Goal: Feedback & Contribution: Leave review/rating

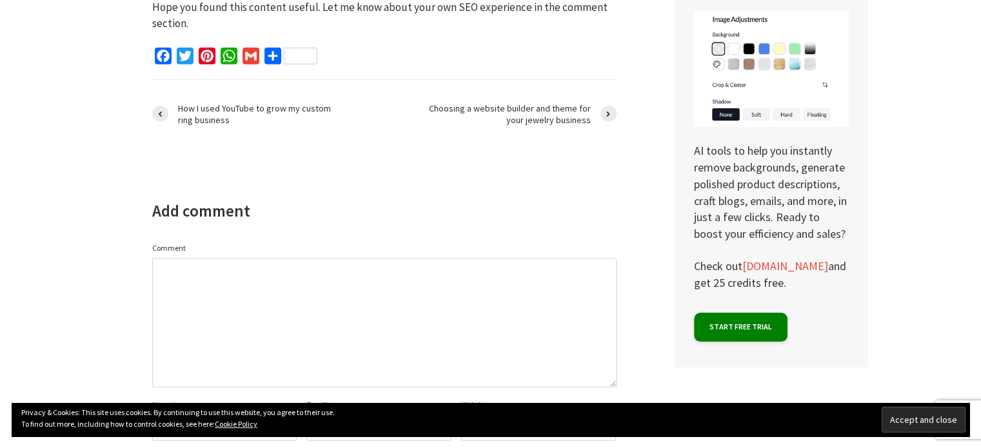
scroll to position [3438, 0]
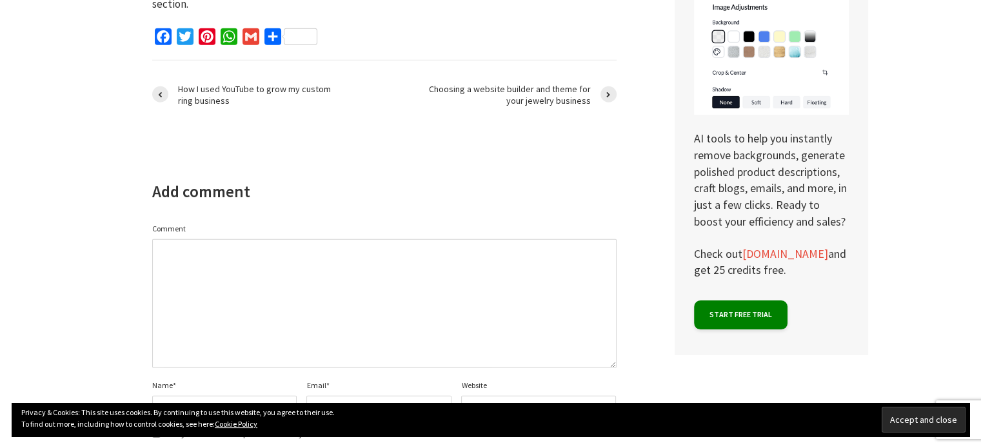
click at [220, 256] on textarea "Comment" at bounding box center [384, 303] width 464 height 129
paste textarea "[DATE]"
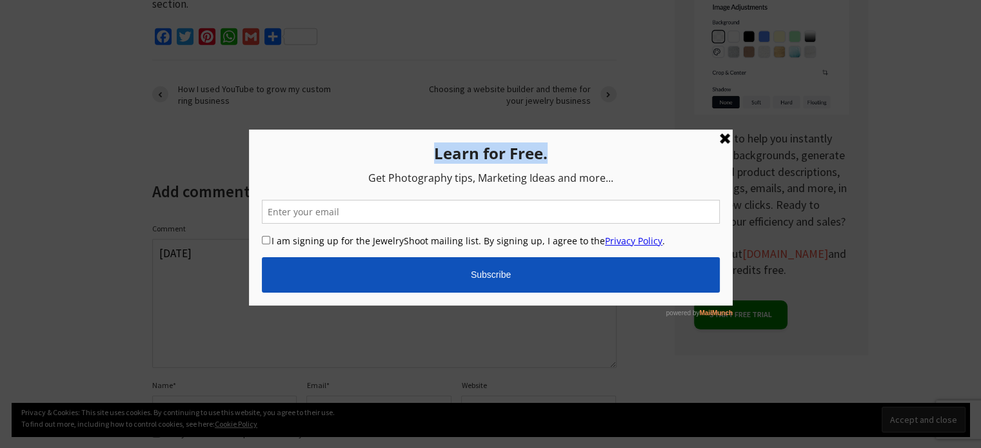
click at [720, 137] on div "Learn for Free. Get Photography tips, Marketing Ideas and more... I am signing …" at bounding box center [490, 224] width 484 height 190
click at [723, 137] on link at bounding box center [723, 137] width 15 height 15
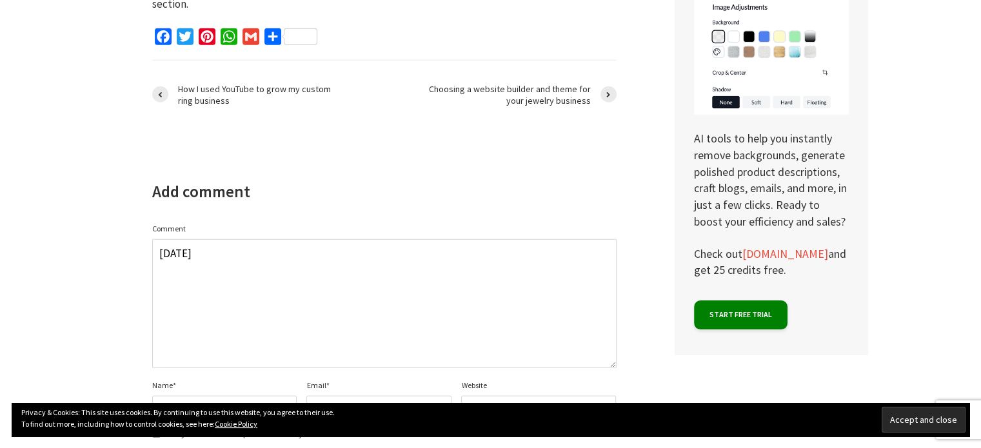
click at [359, 273] on textarea "[DATE]" at bounding box center [384, 303] width 464 height 129
paste textarea "Your jewellery collection is absolutely stunning! I recently came across [GEOGR…"
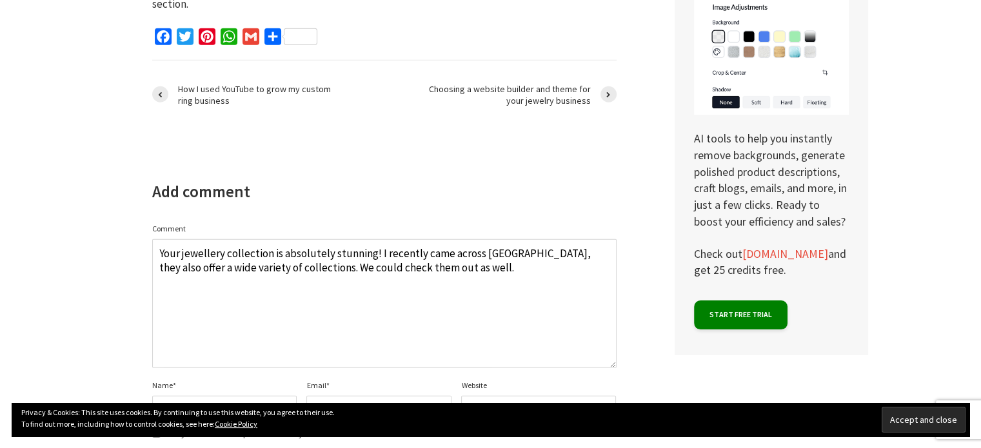
type textarea "Your jewellery collection is absolutely stunning! I recently came across [GEOGR…"
click at [162, 396] on input "Name *" at bounding box center [224, 409] width 145 height 26
type input "Saba"
click at [392, 396] on input "Email *" at bounding box center [378, 409] width 145 height 26
type input "[EMAIL_ADDRESS][DOMAIN_NAME]"
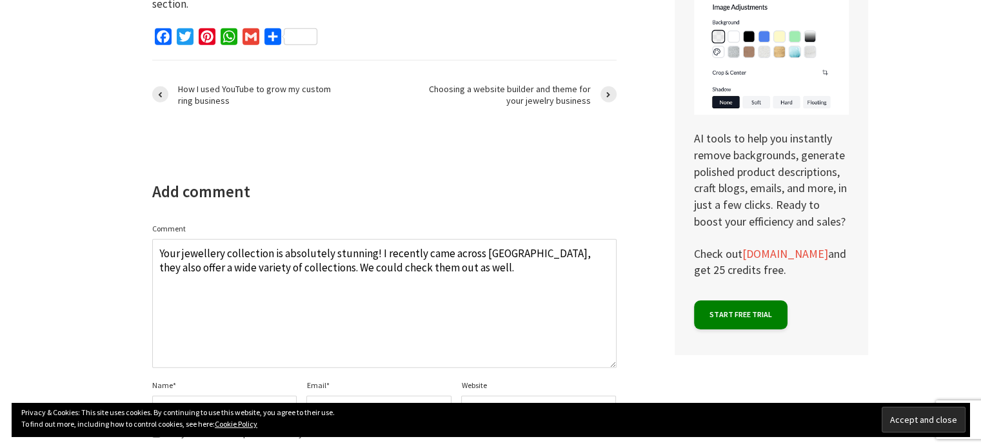
click at [480, 396] on input "Website" at bounding box center [538, 409] width 155 height 26
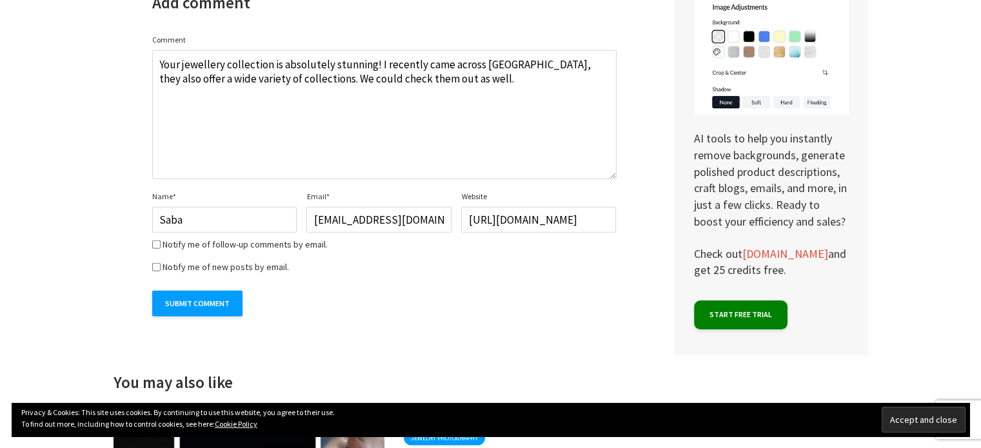
scroll to position [3632, 0]
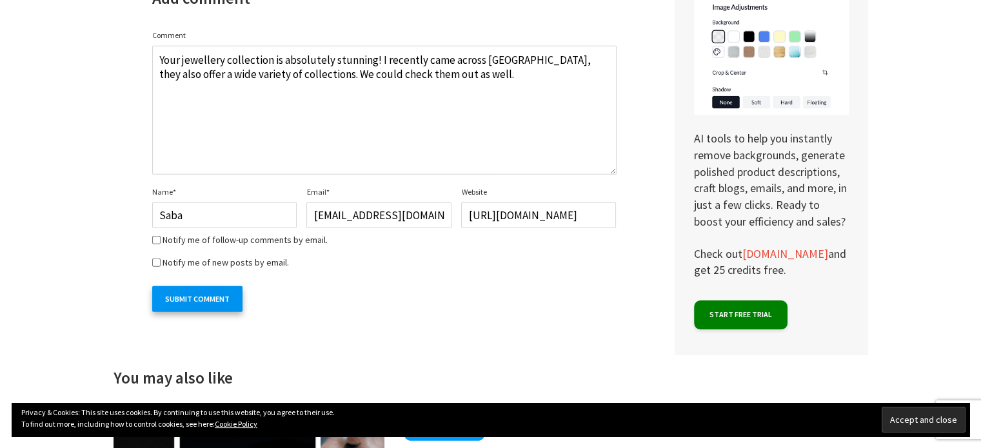
type input "https://inaara.pk"
click at [194, 286] on input "Submit Comment" at bounding box center [197, 299] width 90 height 26
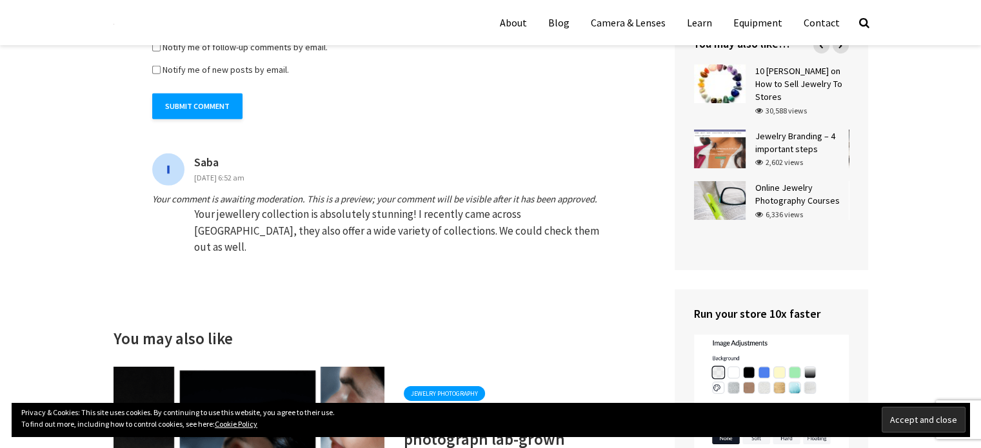
scroll to position [3949, 0]
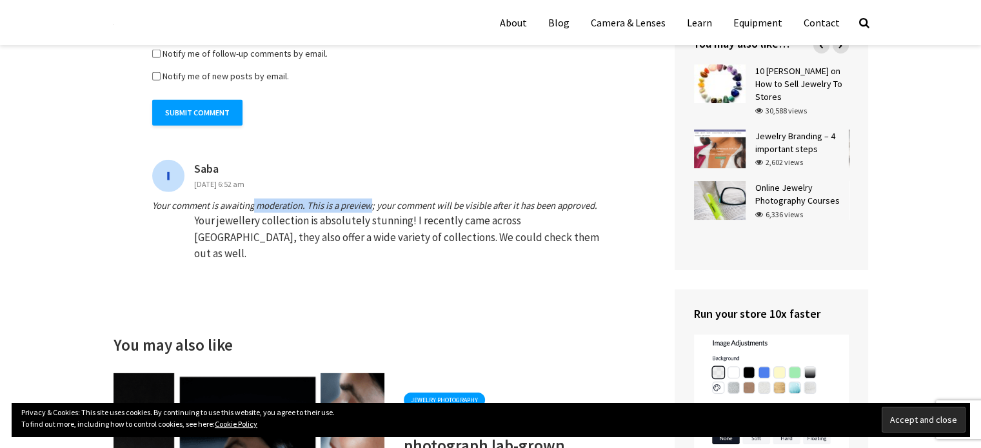
drag, startPoint x: 373, startPoint y: 178, endPoint x: 449, endPoint y: 18, distance: 176.8
click at [431, 199] on em "Your comment is awaiting moderation. This is a preview; your comment will be vi…" at bounding box center [384, 206] width 464 height 14
